Goal: Find specific page/section: Find specific page/section

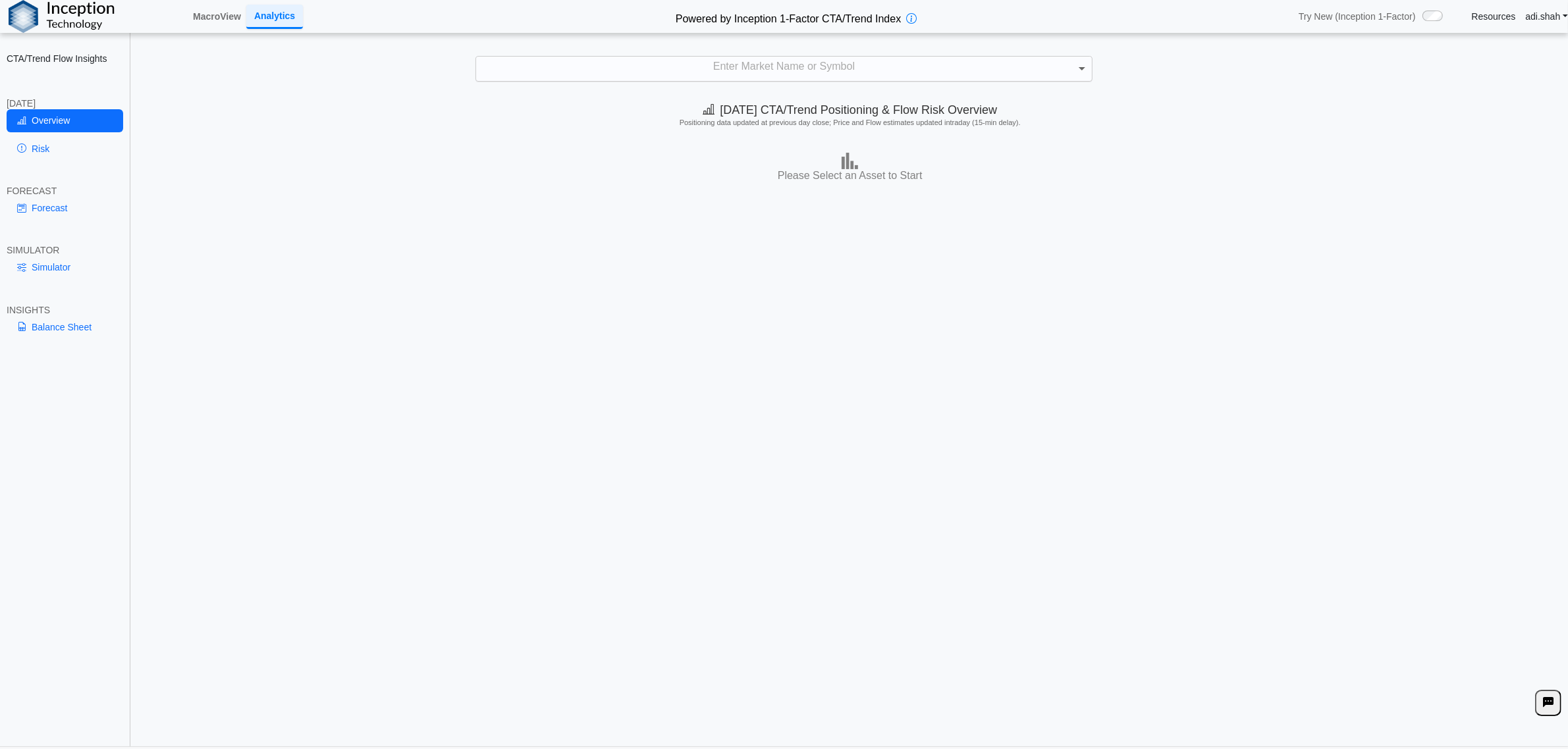
click at [1080, 73] on span at bounding box center [1083, 68] width 16 height 23
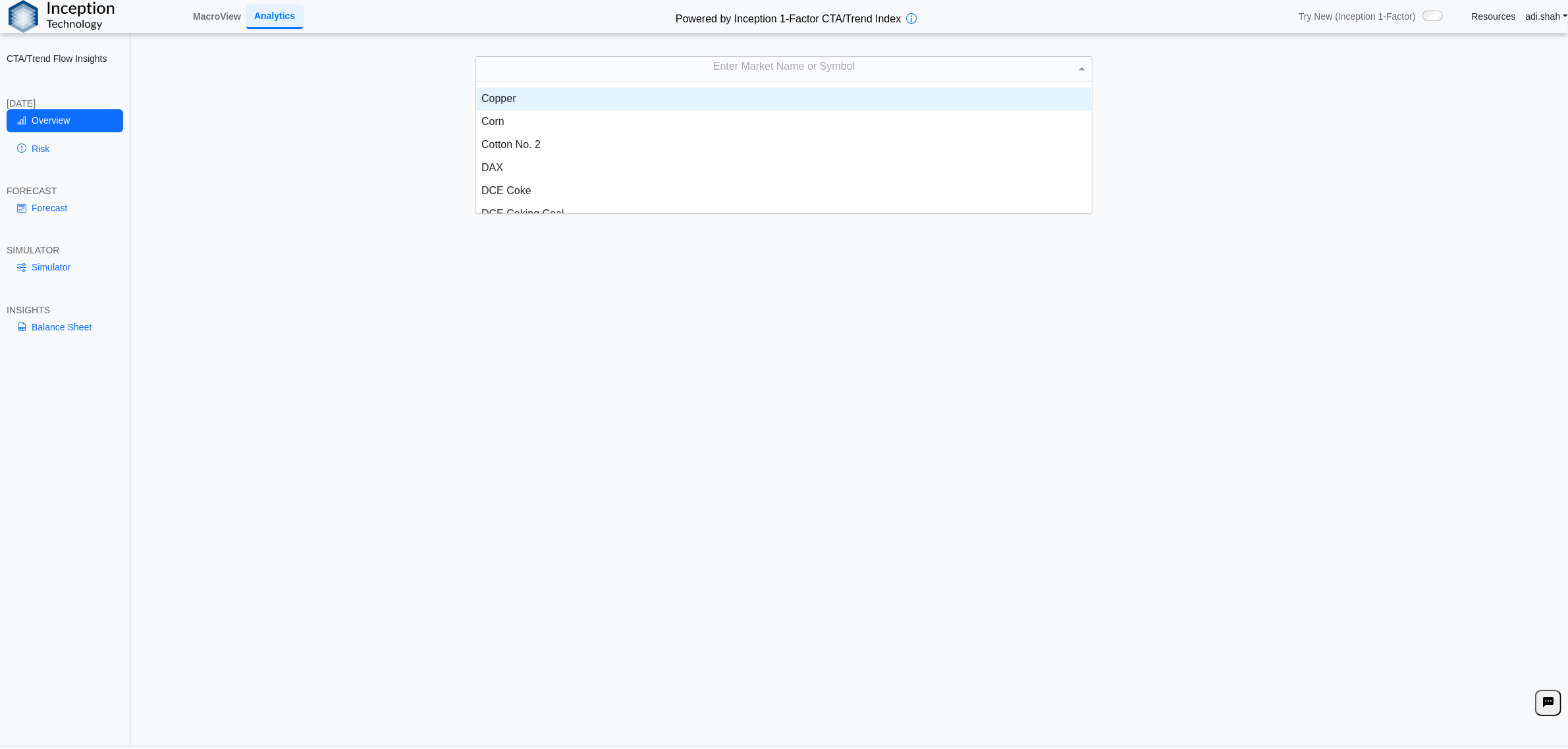
scroll to position [576, 0]
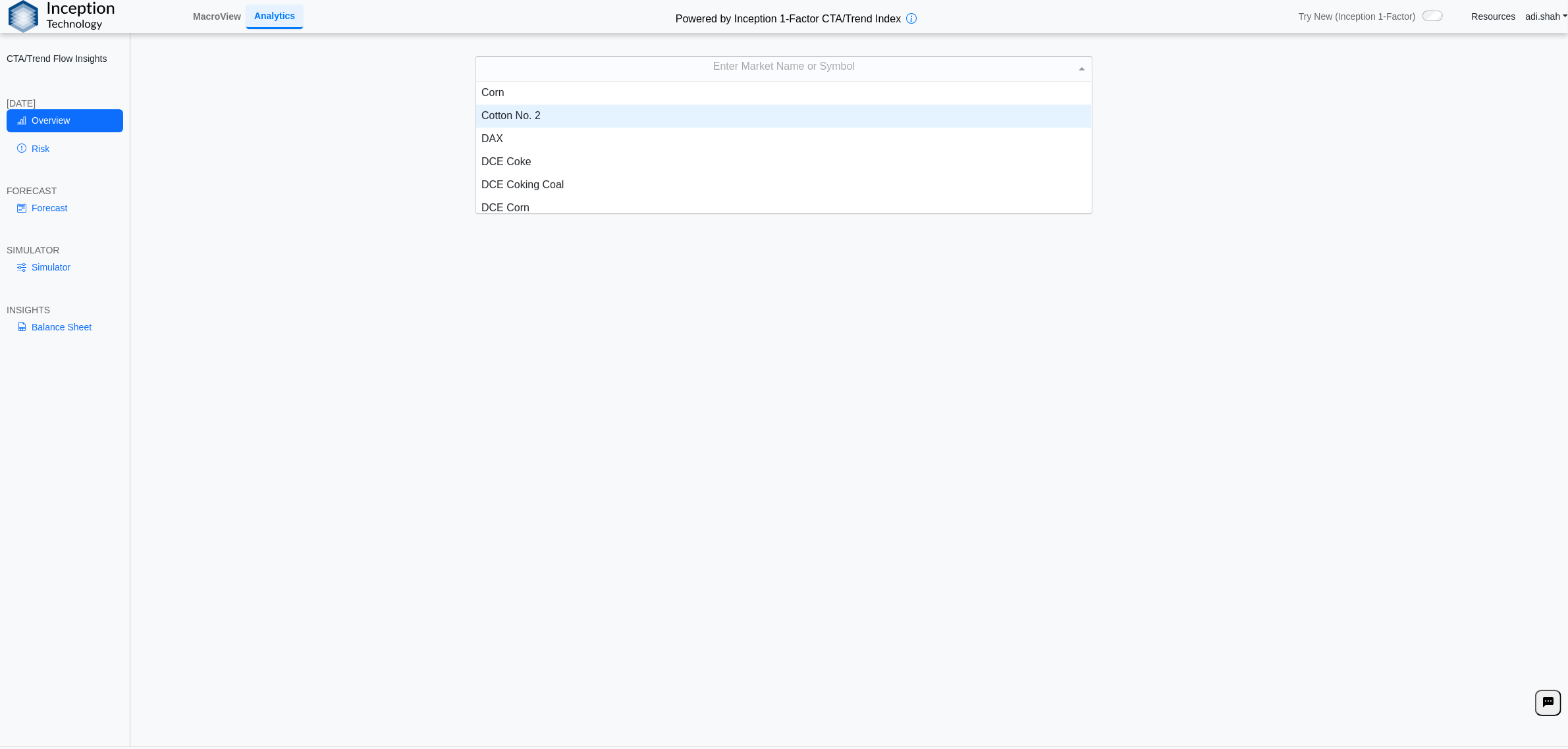
click at [535, 120] on div "Cotton No. 2" at bounding box center [783, 116] width 615 height 23
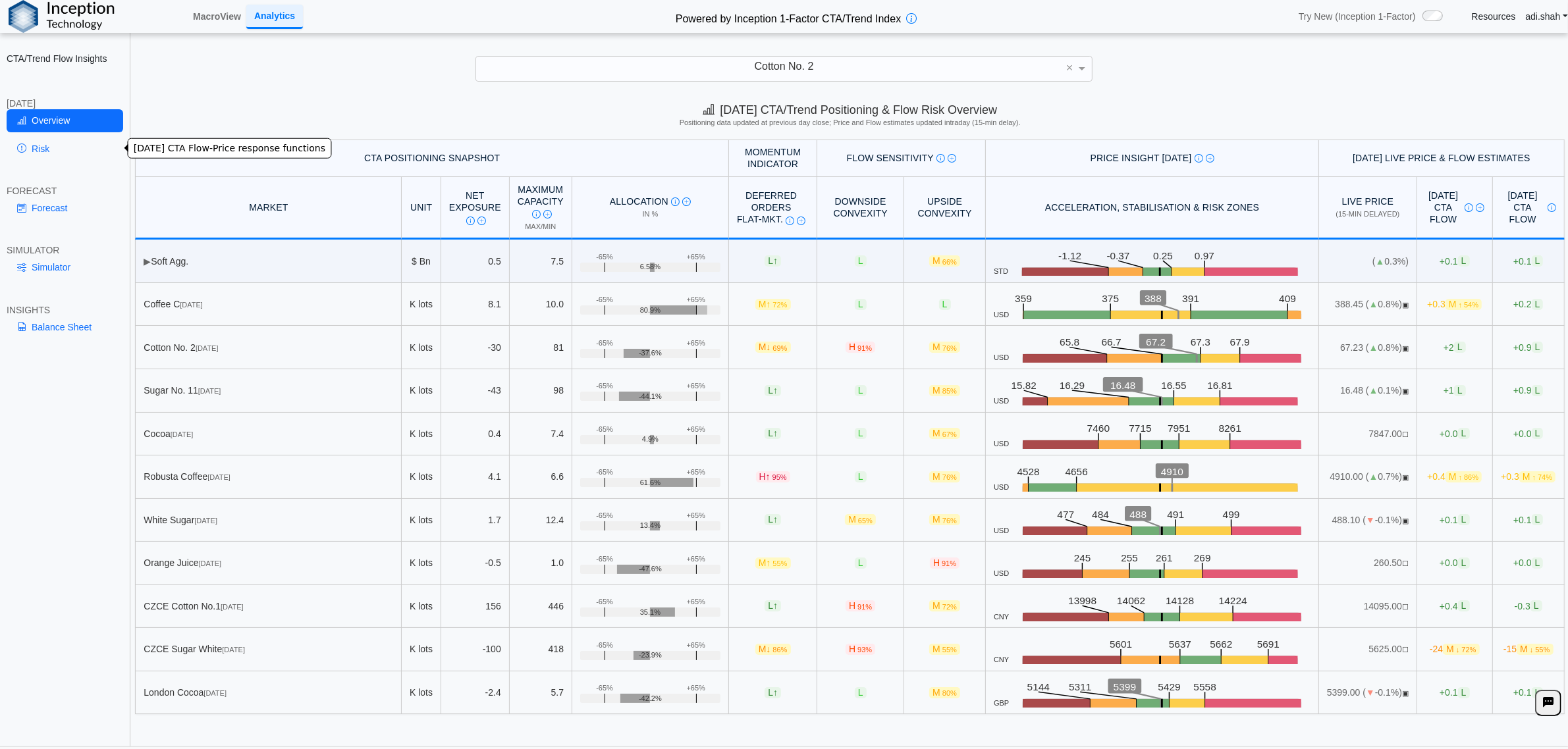
click at [43, 145] on link "Risk" at bounding box center [64, 148] width 116 height 23
